Goal: Task Accomplishment & Management: Manage account settings

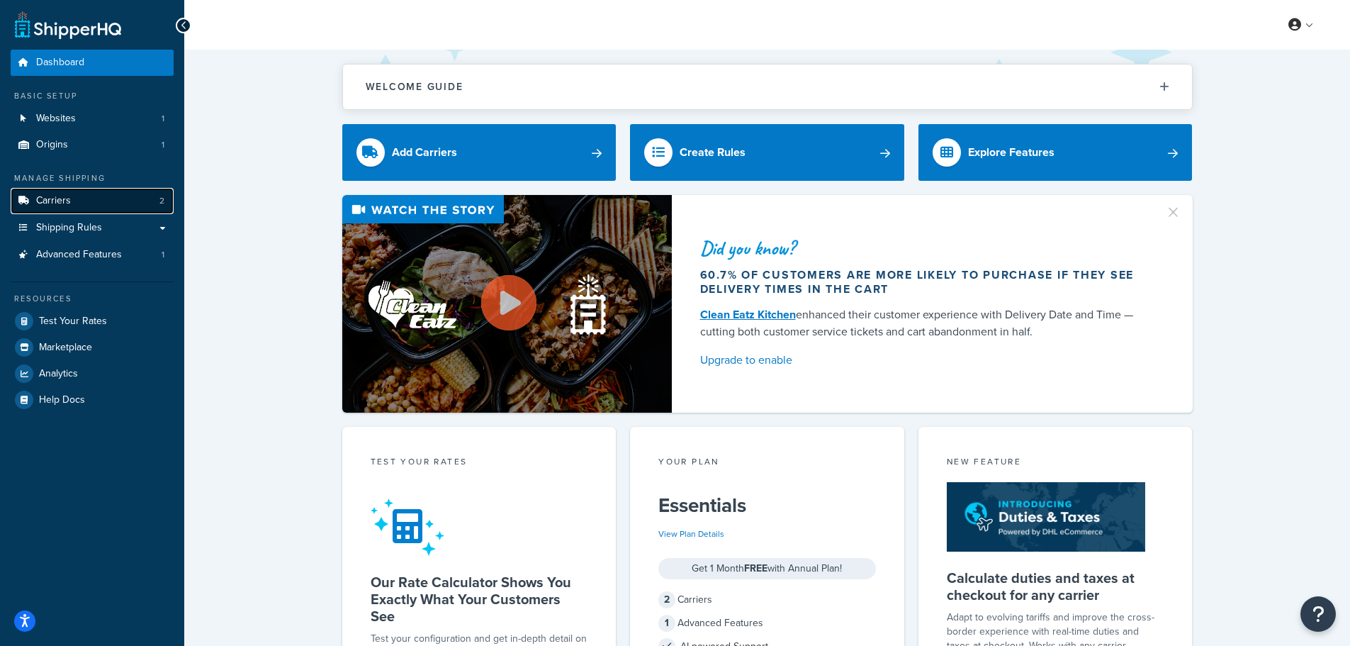
click at [78, 198] on link "Carriers 2" at bounding box center [92, 201] width 163 height 26
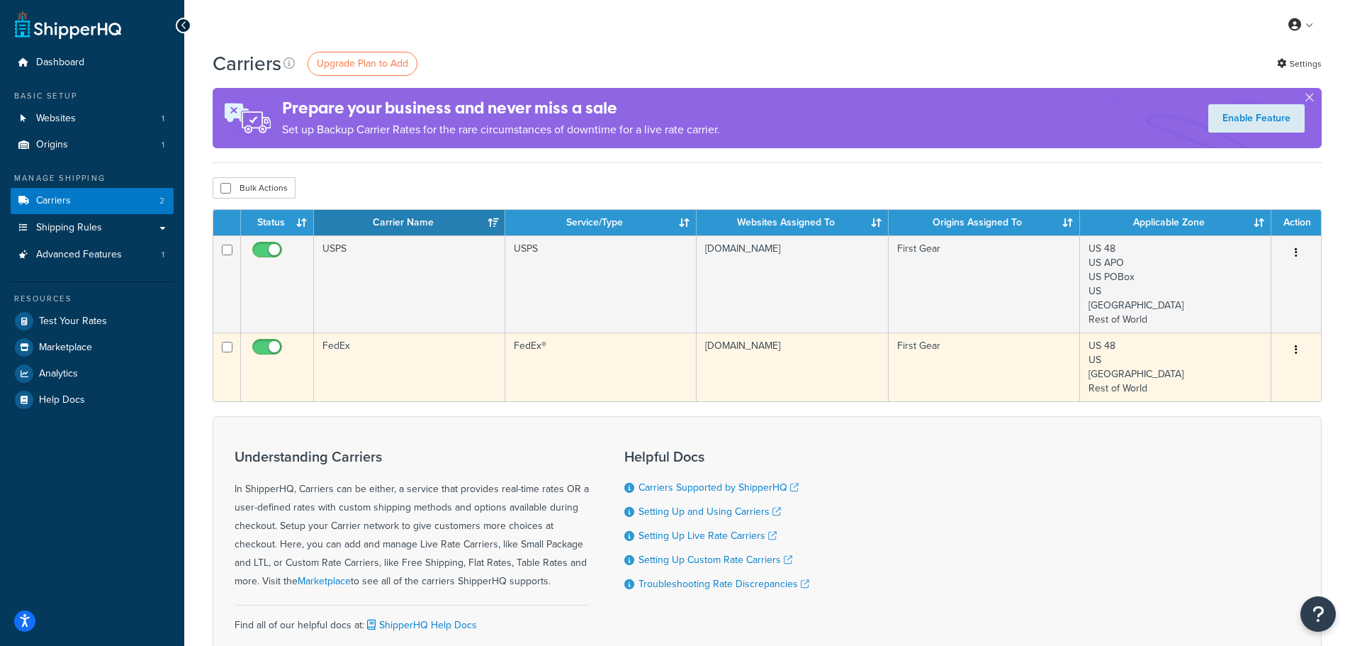
click at [563, 359] on td "FedEx®" at bounding box center [600, 366] width 191 height 69
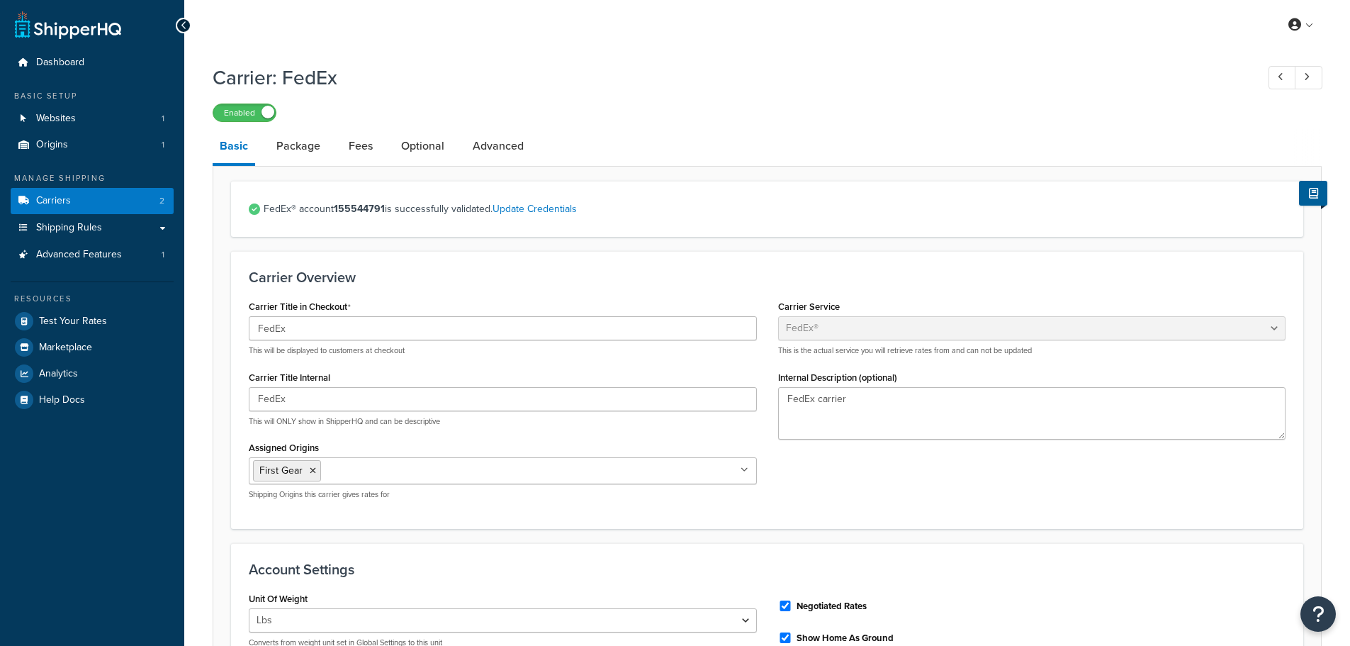
select select "fedEx"
select select "REGULAR_PICKUP"
select select "YOUR_PACKAGING"
click at [52, 232] on span "Shipping Rules" at bounding box center [69, 228] width 66 height 12
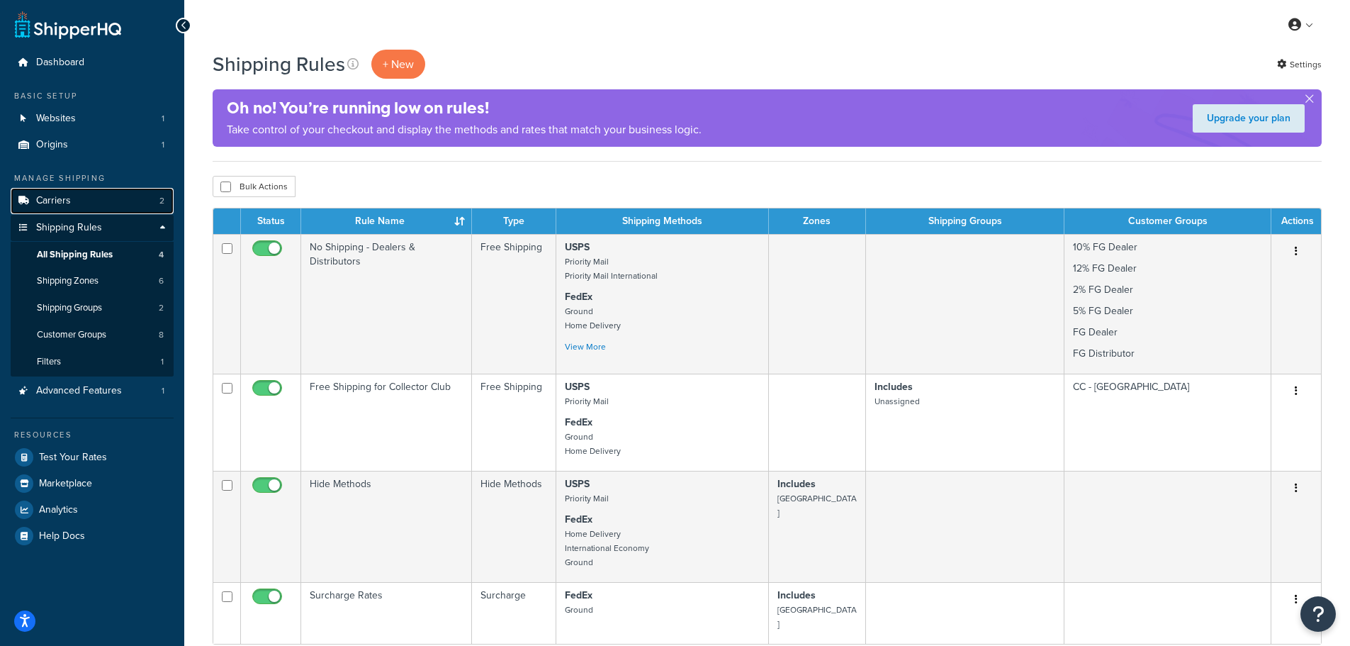
click at [68, 201] on span "Carriers" at bounding box center [53, 201] width 35 height 12
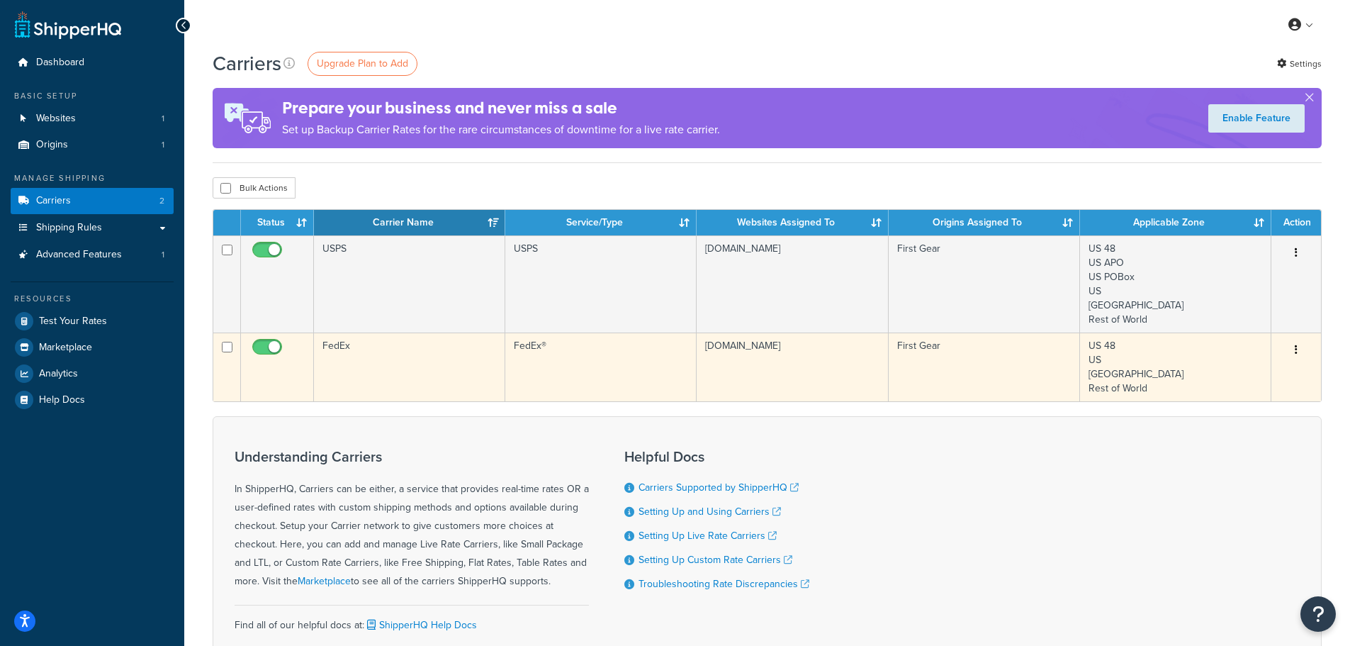
click at [551, 370] on td "FedEx®" at bounding box center [600, 366] width 191 height 69
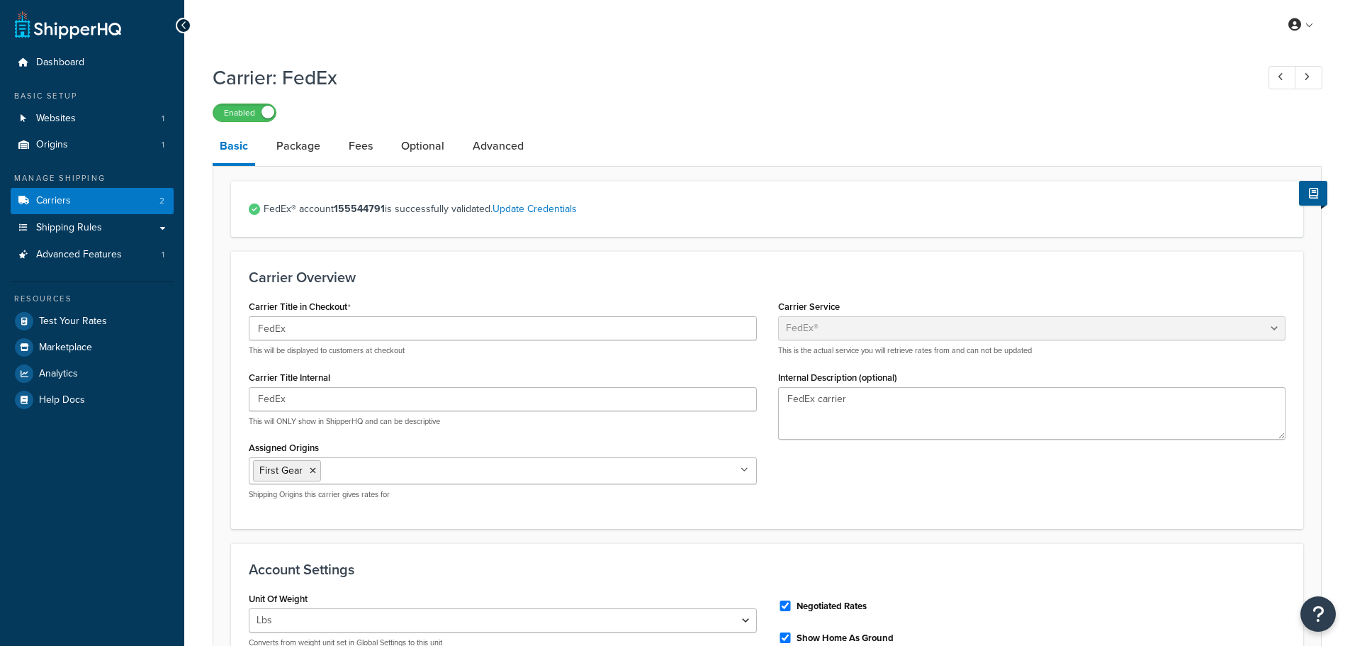
select select "fedEx"
select select "REGULAR_PICKUP"
select select "YOUR_PACKAGING"
click at [513, 147] on link "Advanced" at bounding box center [498, 146] width 65 height 34
select select "false"
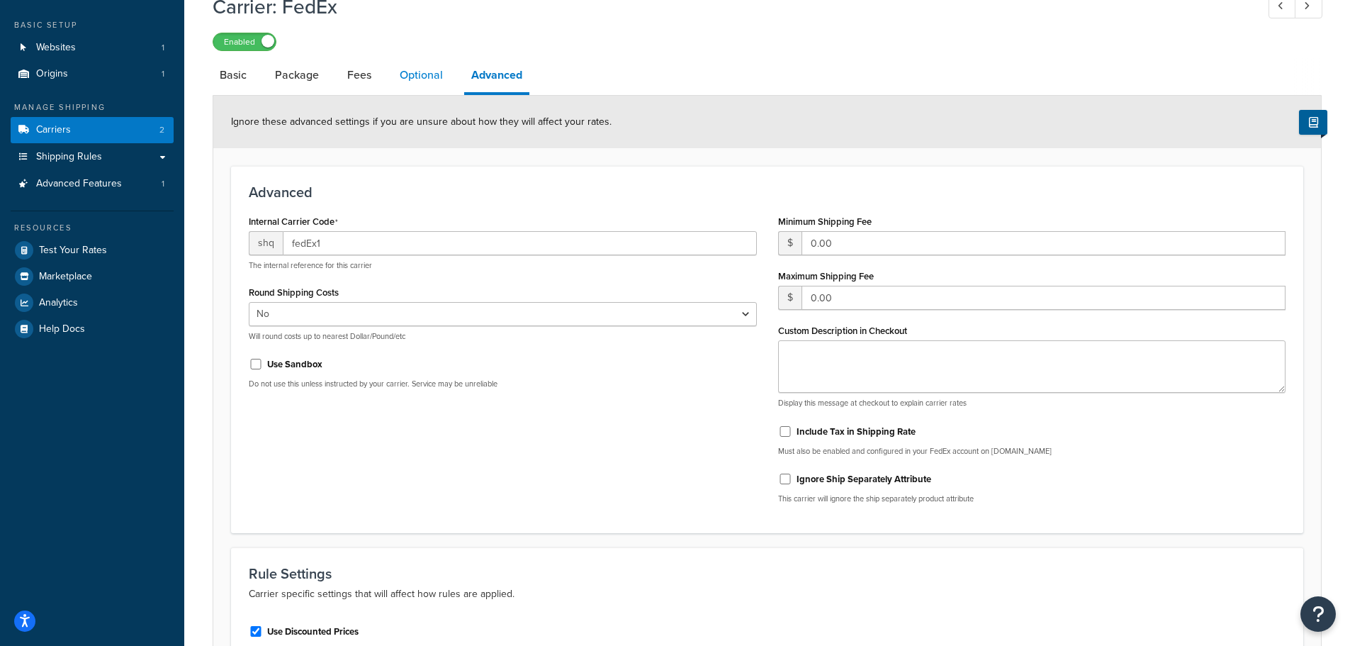
click at [411, 69] on link "Optional" at bounding box center [421, 75] width 57 height 34
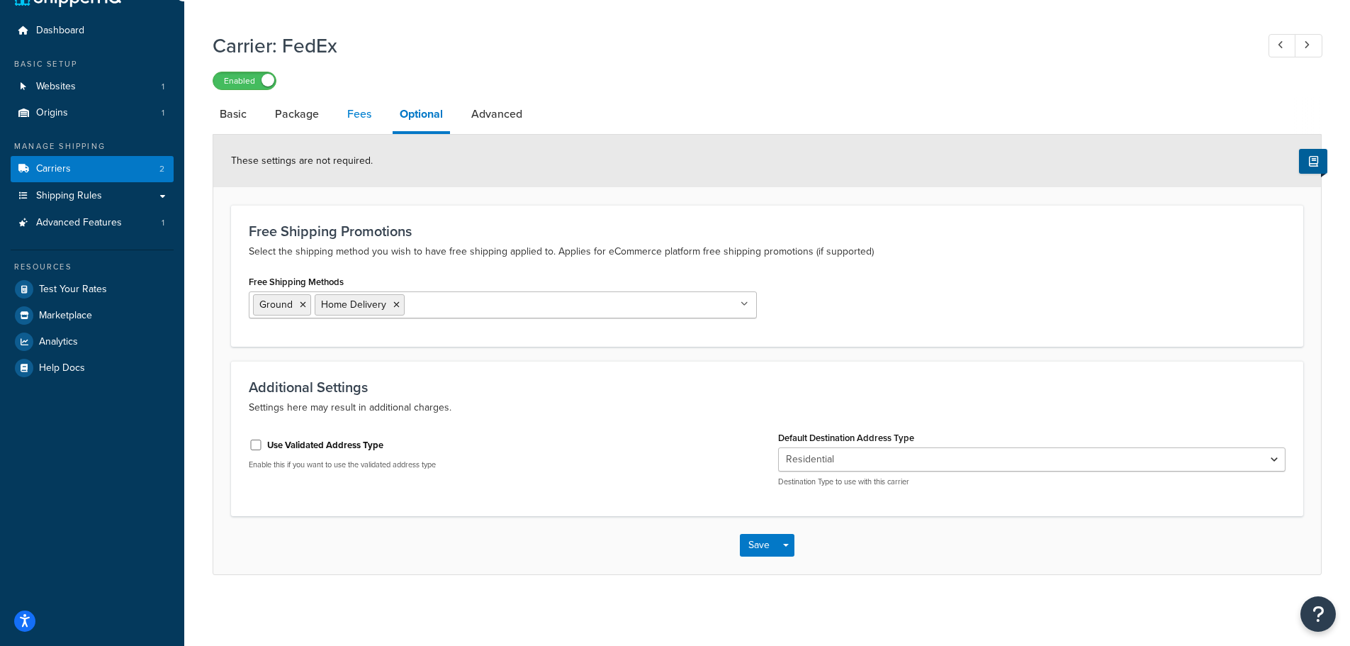
click at [355, 113] on link "Fees" at bounding box center [359, 114] width 38 height 34
select select "AFTER"
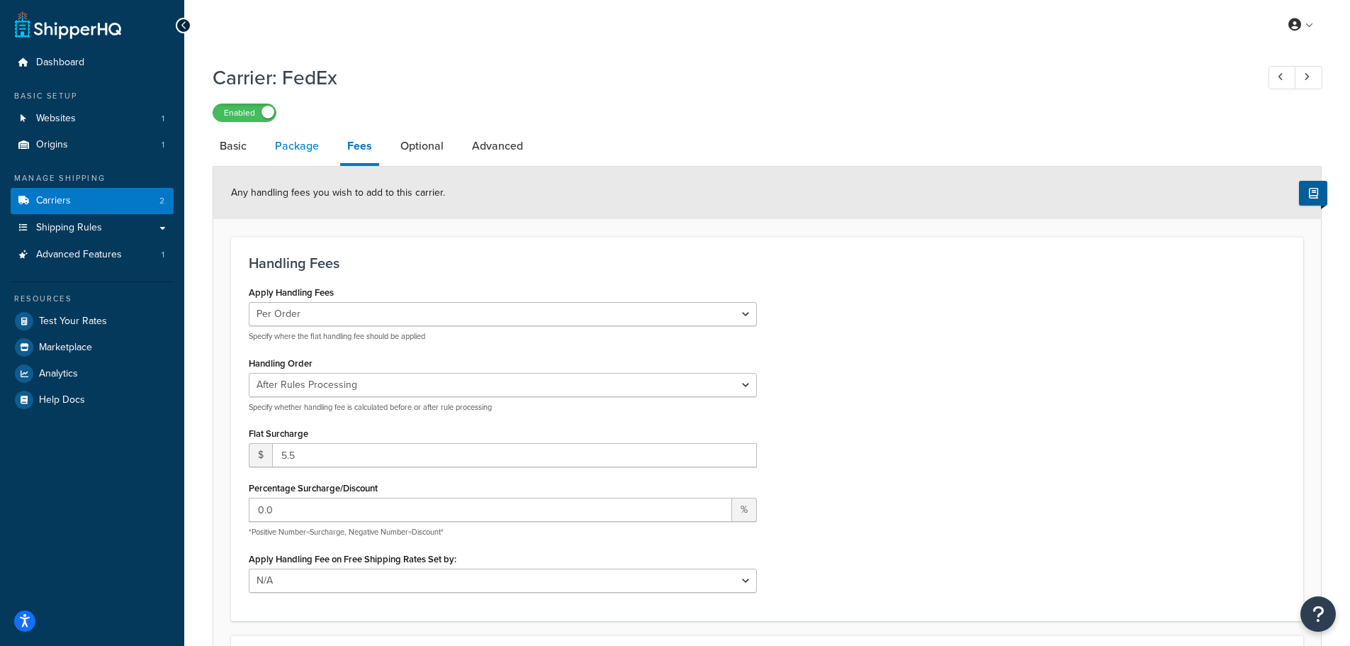
click at [300, 147] on link "Package" at bounding box center [297, 146] width 58 height 34
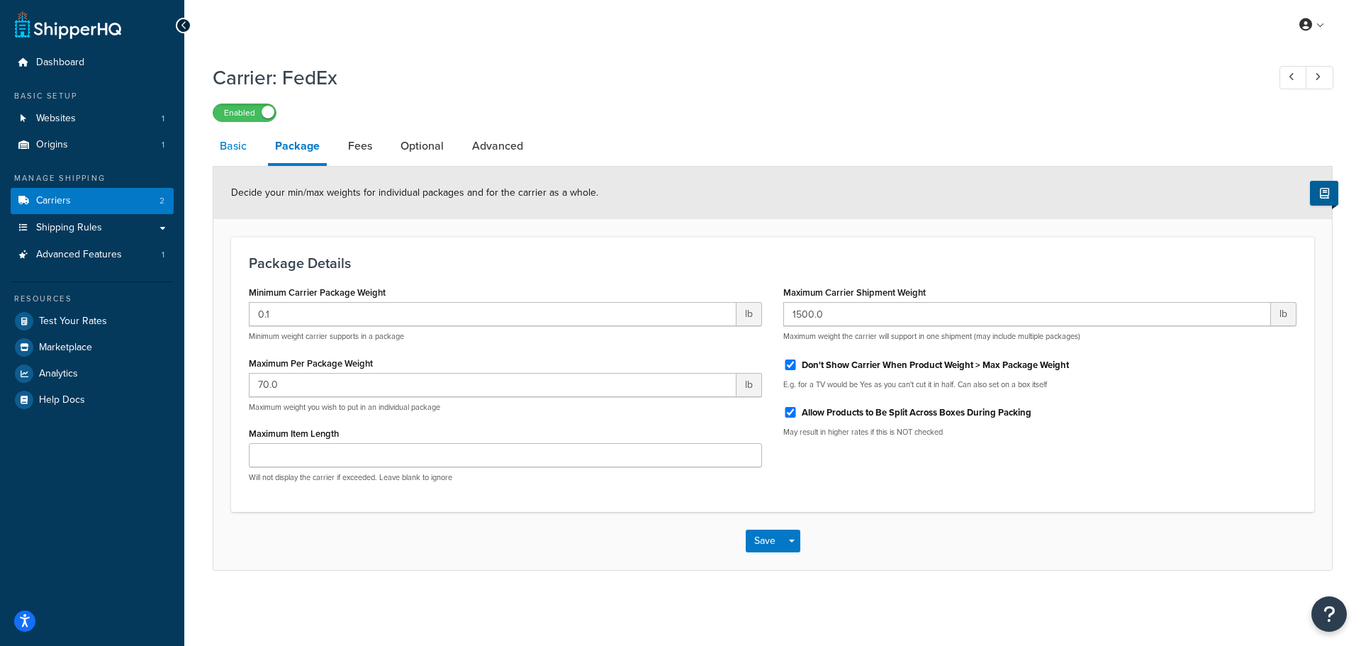
click at [238, 154] on link "Basic" at bounding box center [233, 146] width 41 height 34
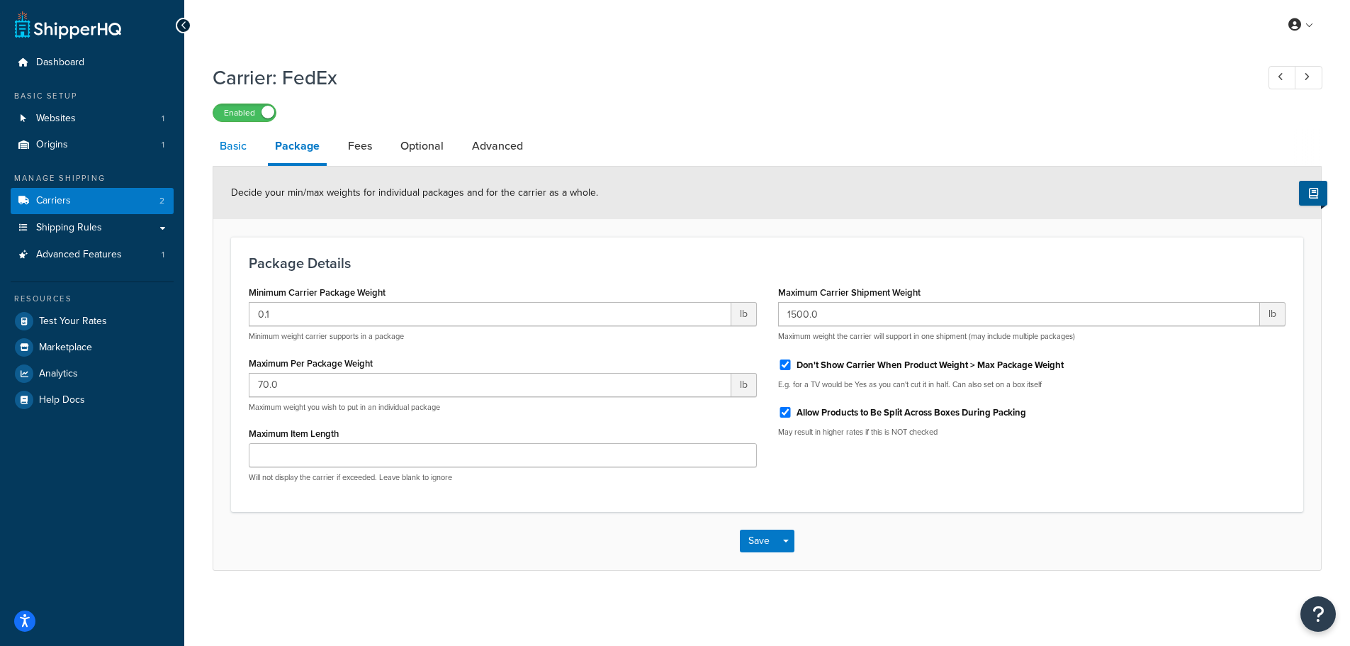
select select "fedEx"
select select "REGULAR_PICKUP"
select select "YOUR_PACKAGING"
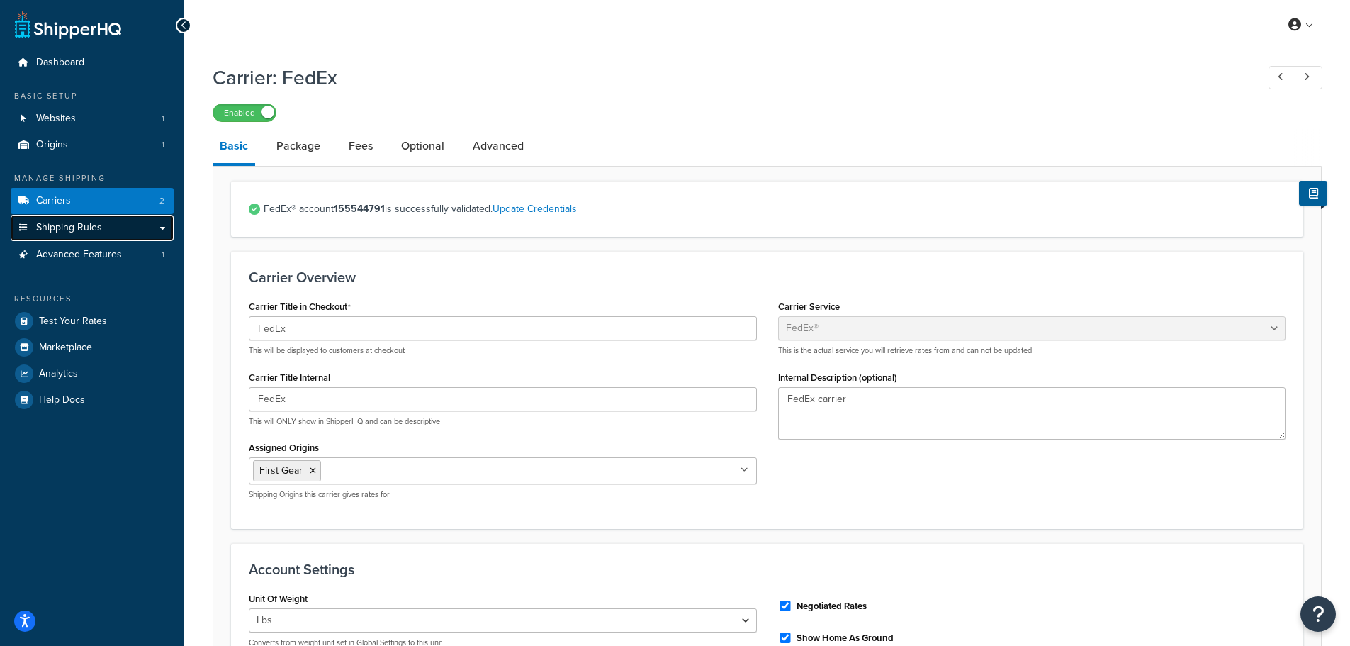
click at [80, 225] on span "Shipping Rules" at bounding box center [69, 228] width 66 height 12
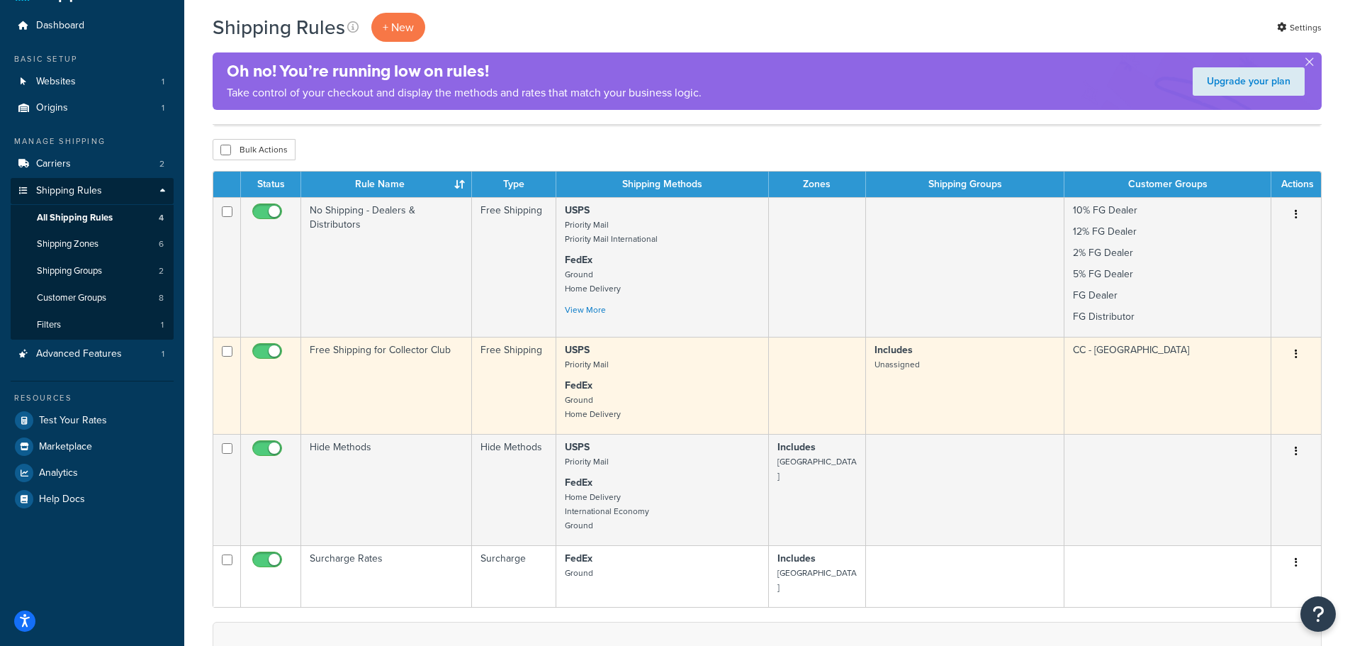
scroll to position [71, 0]
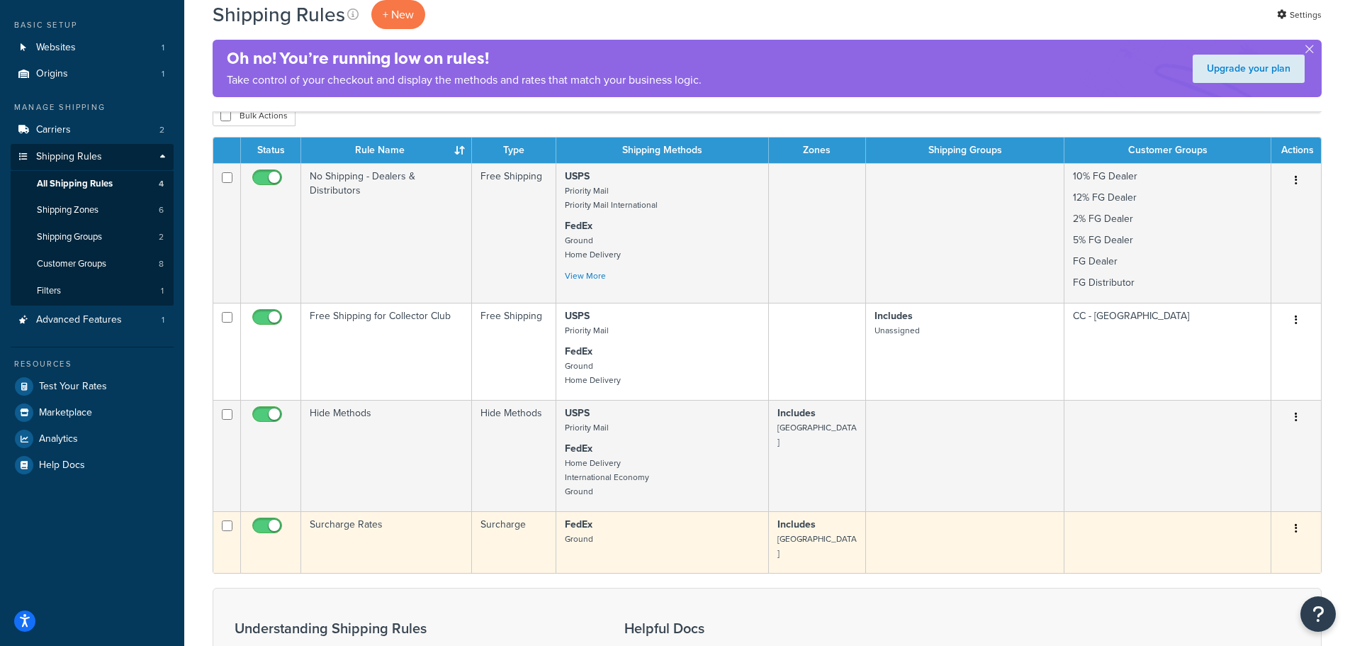
click at [716, 544] on p "FedEx Ground" at bounding box center [662, 531] width 195 height 28
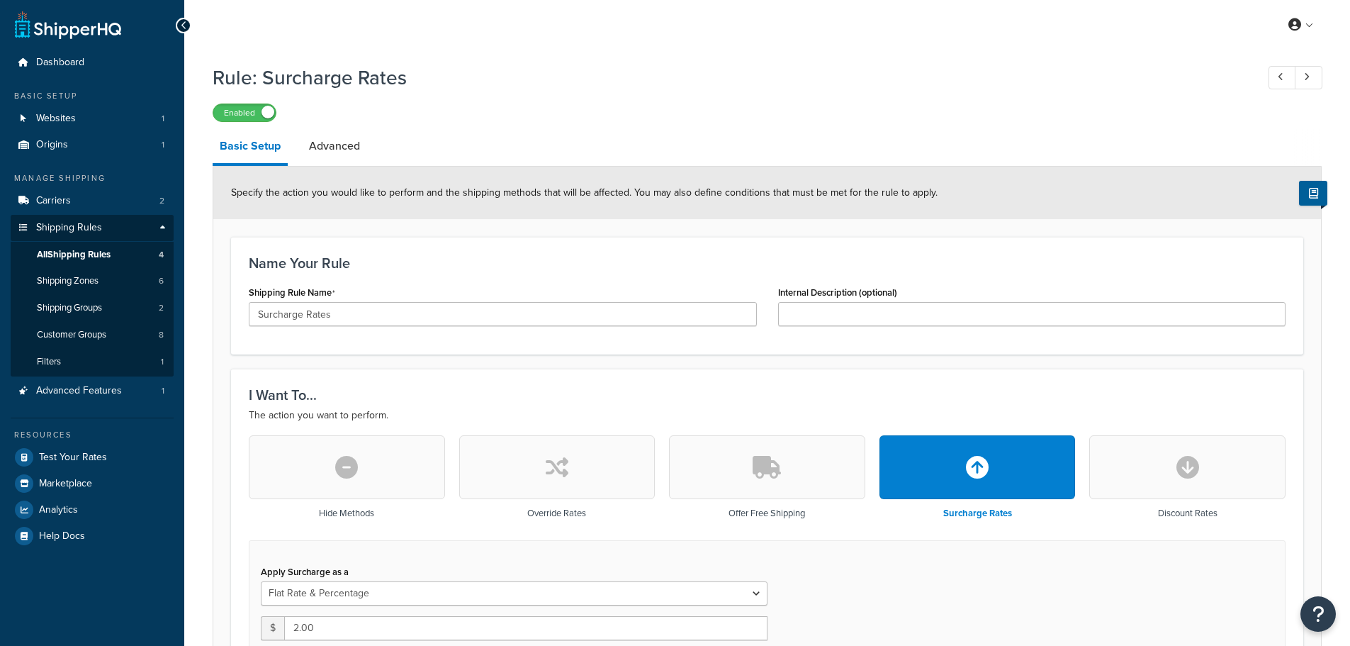
select select "FLAT_RATE_AND_PERCENTAGE"
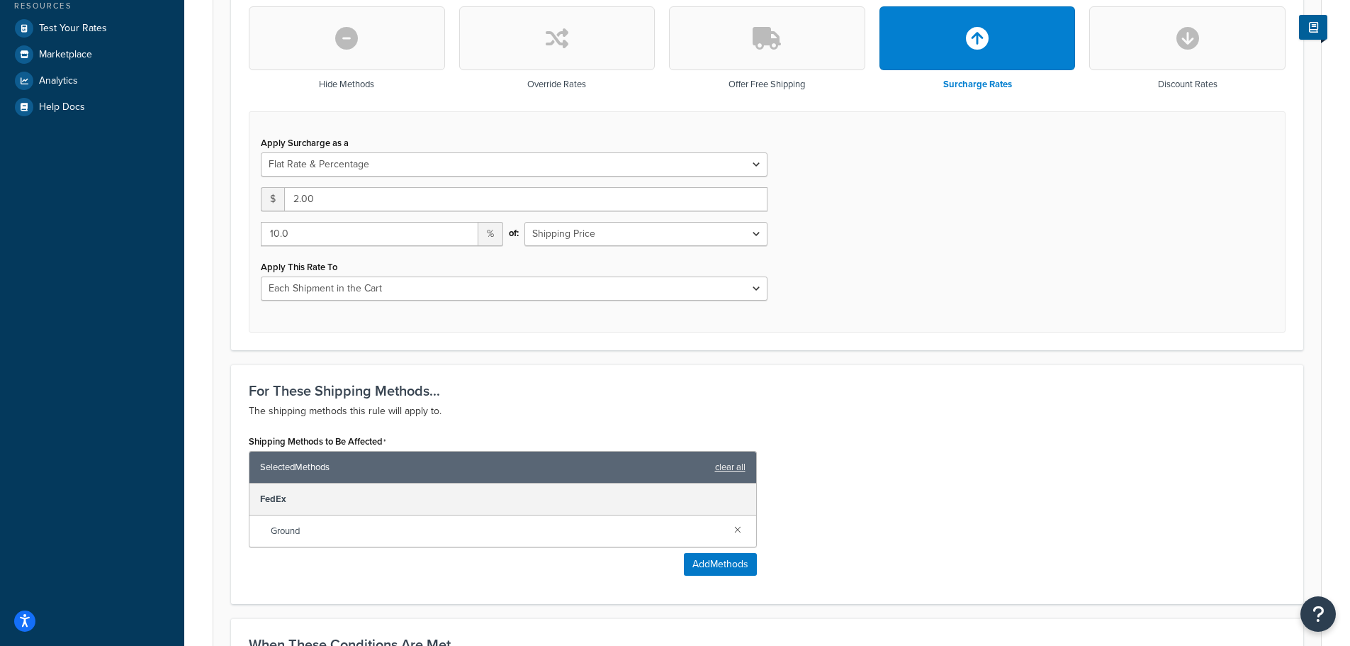
scroll to position [142, 0]
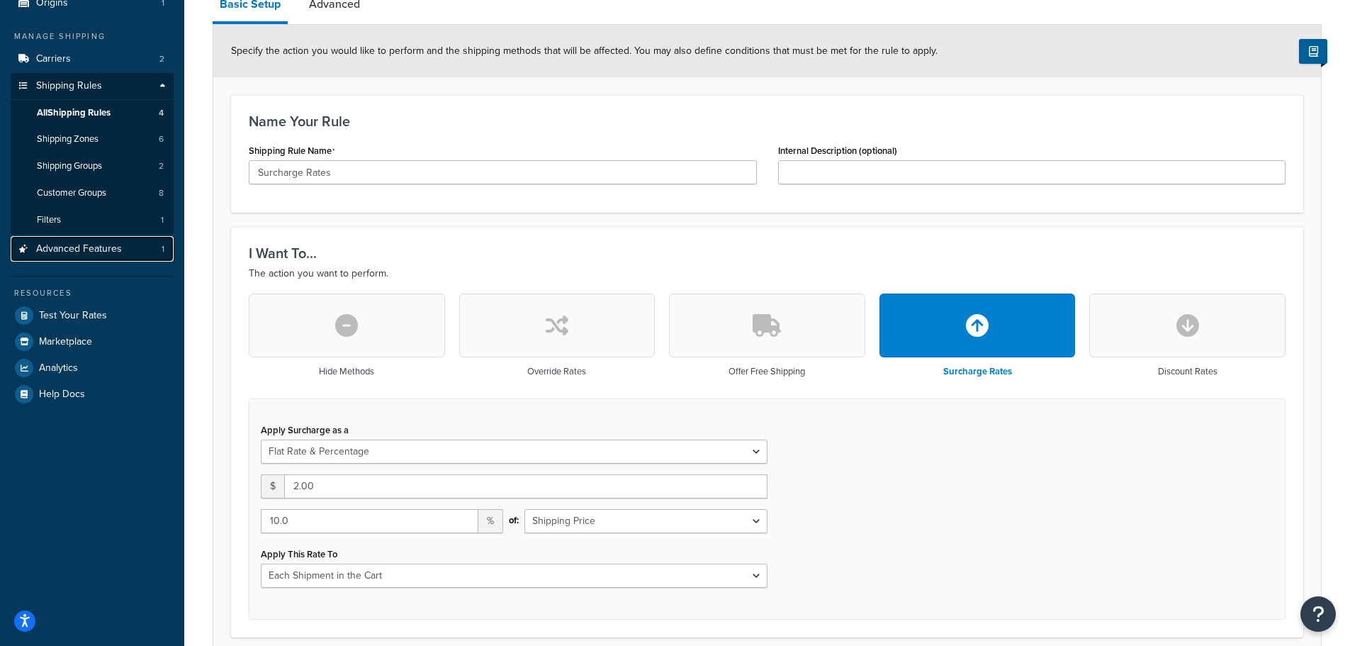
click at [79, 252] on span "Advanced Features" at bounding box center [79, 249] width 86 height 12
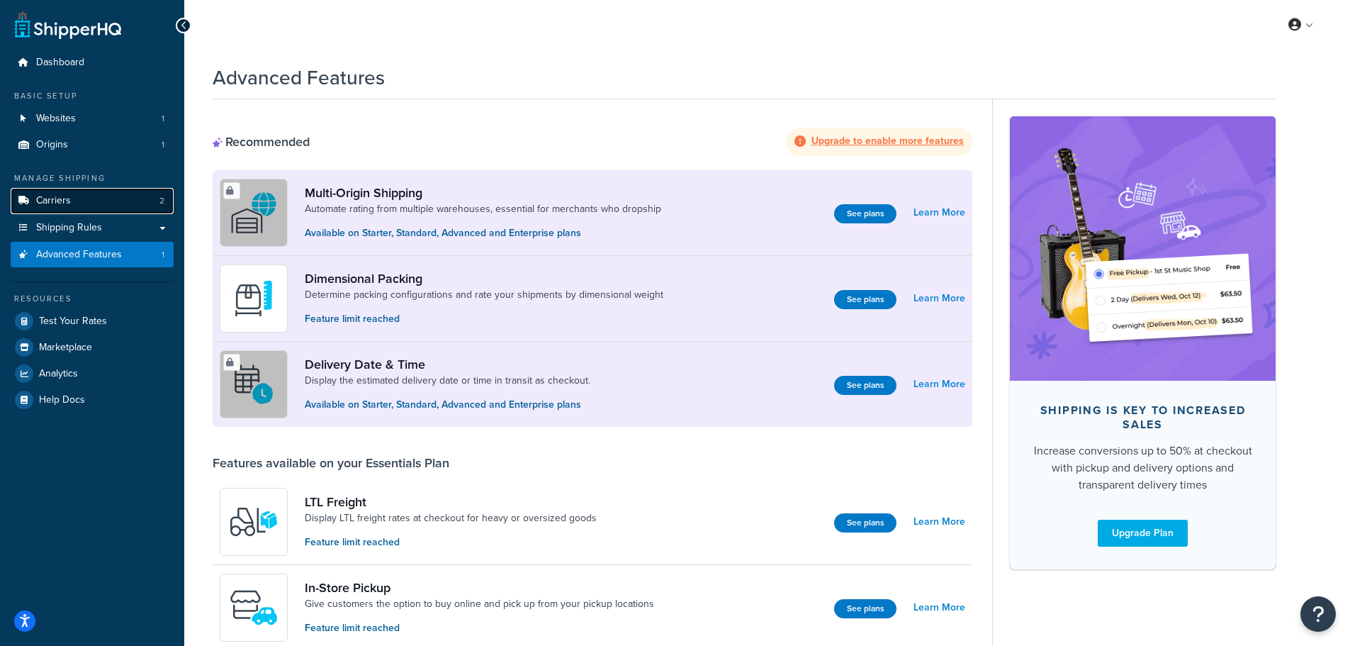
click at [66, 196] on span "Carriers" at bounding box center [53, 201] width 35 height 12
